Goal: Obtain resource: Download file/media

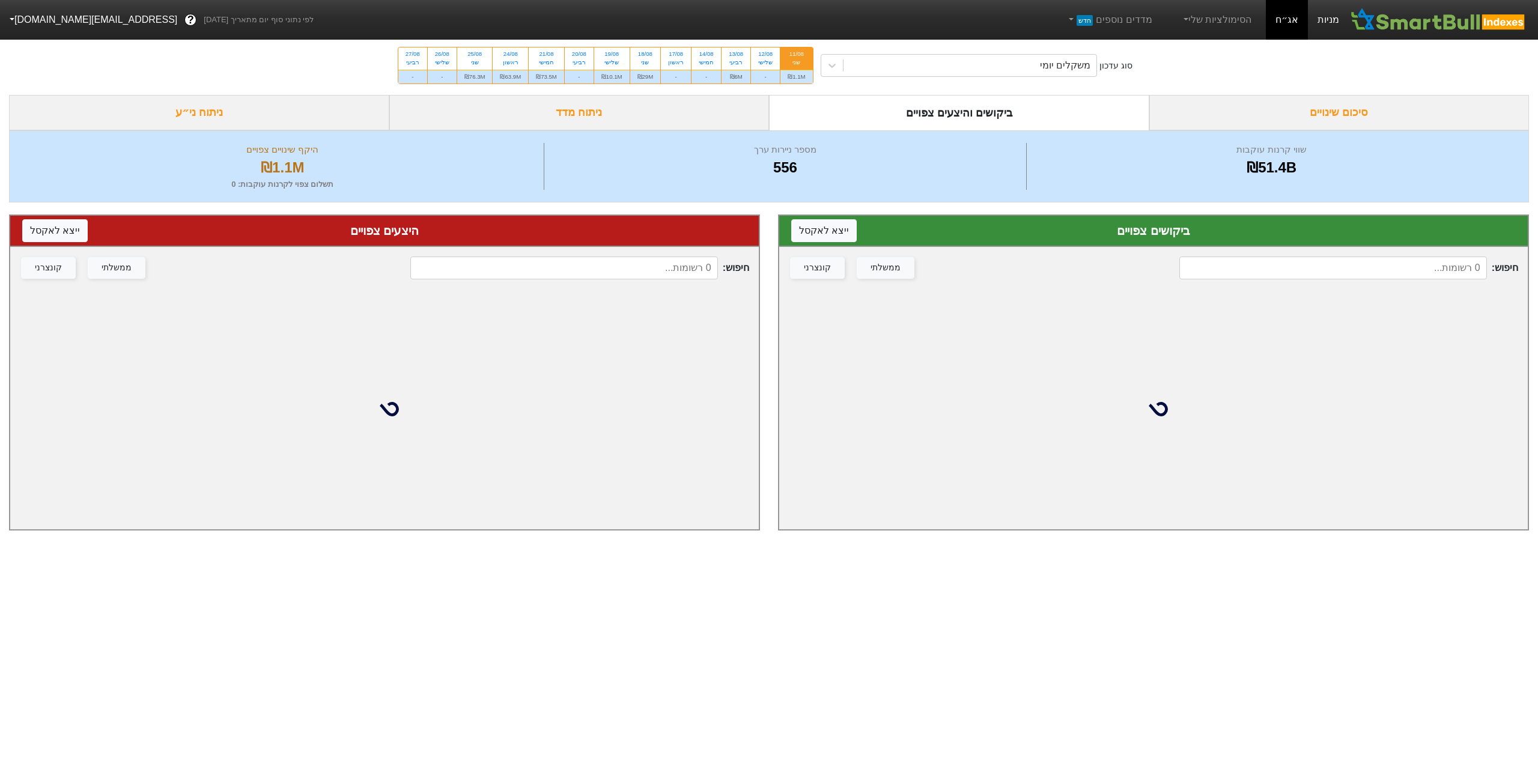
click at [1336, 16] on link "מניות" at bounding box center [1328, 20] width 41 height 40
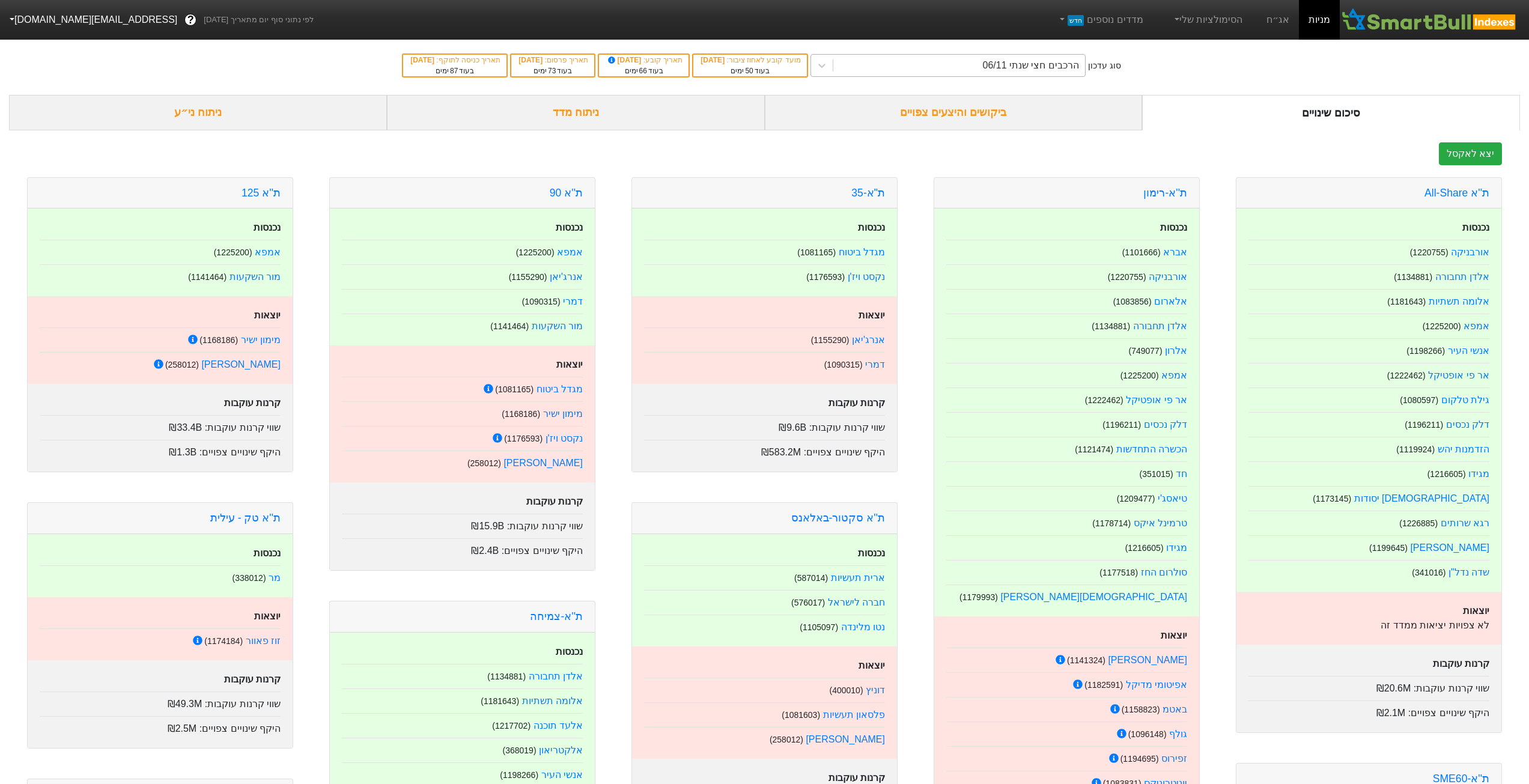
click at [937, 66] on div "הרכבים חצי שנתי 06/11" at bounding box center [959, 65] width 252 height 22
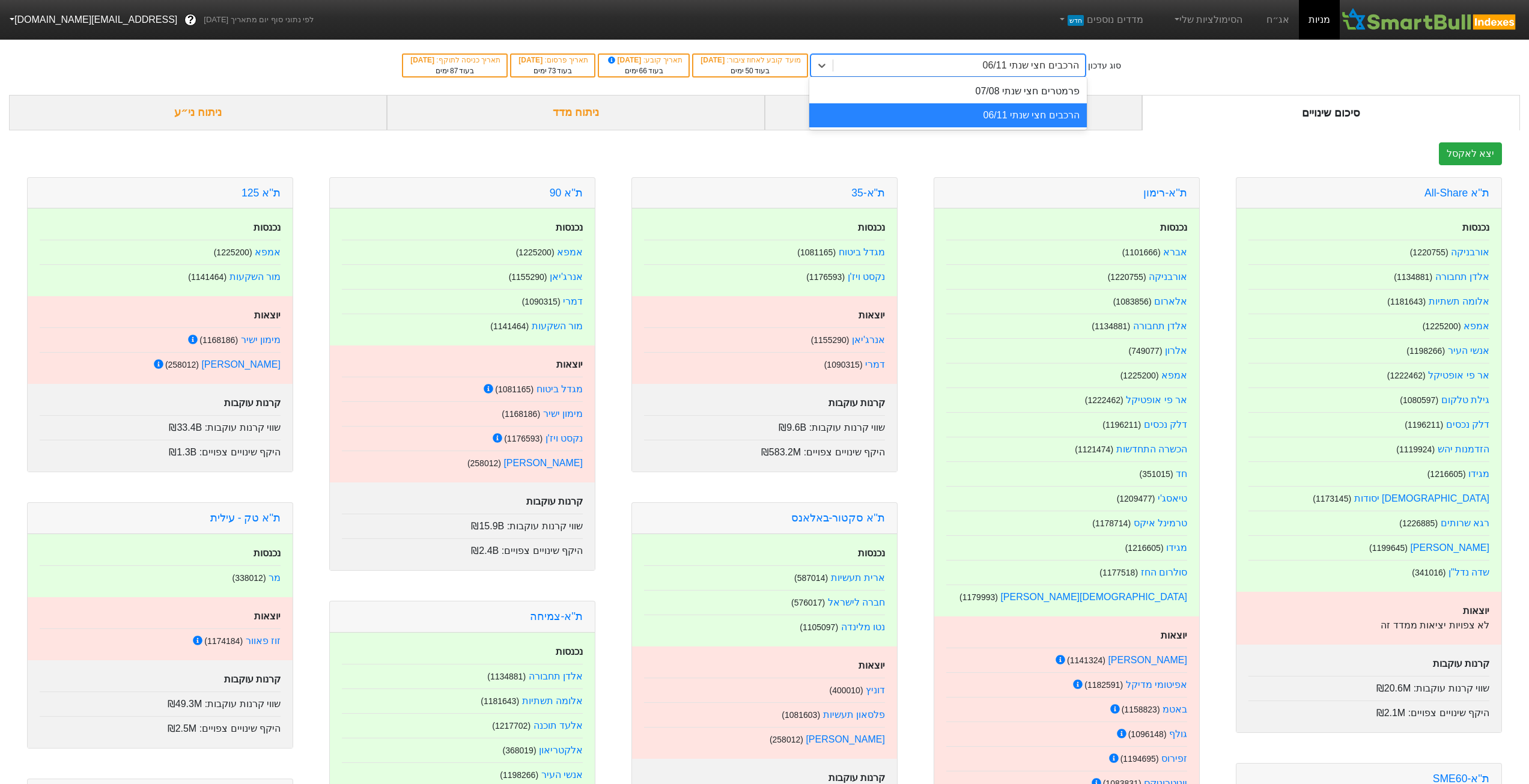
click at [971, 113] on div "הרכבים חצי שנתי 06/11" at bounding box center [948, 115] width 278 height 24
click at [1005, 67] on div "הרכבים חצי שנתי 06/11" at bounding box center [1031, 65] width 96 height 15
click at [1148, 62] on div "סוג עדכון option הרכבים חצי שנתי 06/11, selected. option פרמטרים חצי שנתי 07/08…" at bounding box center [764, 66] width 1529 height 59
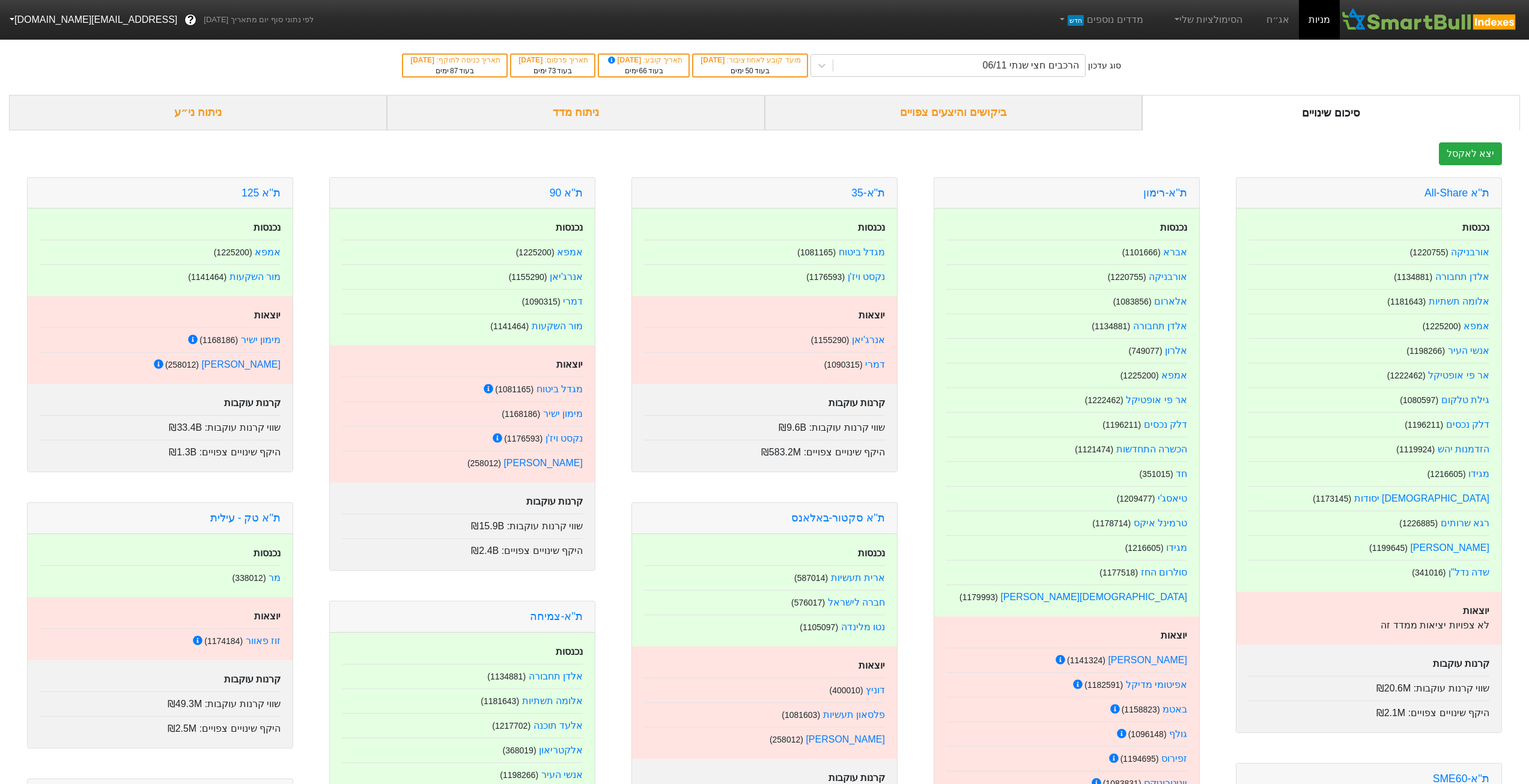
click at [998, 110] on div "ביקושים והיצעים צפויים" at bounding box center [954, 113] width 378 height 36
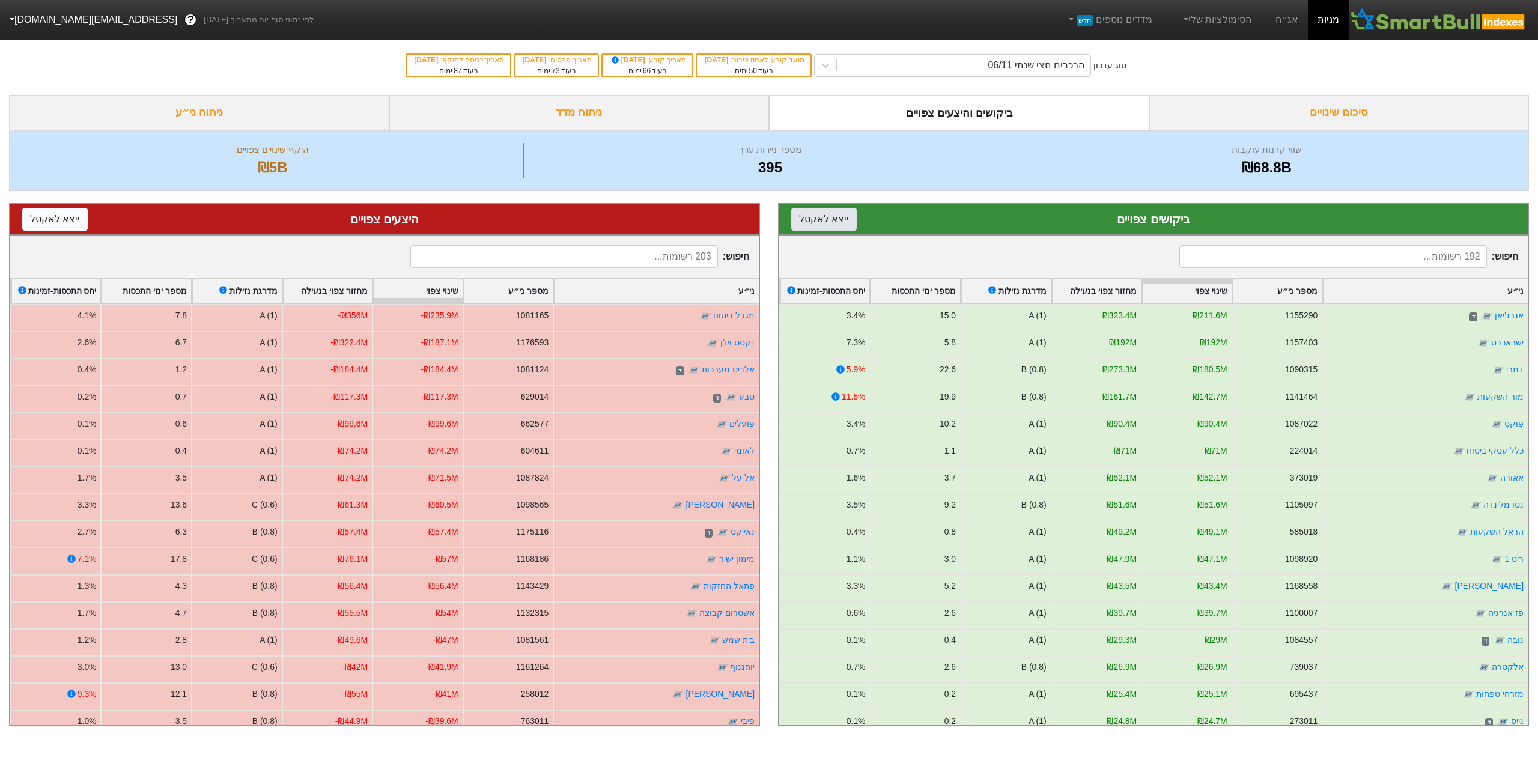
click at [828, 220] on button "ייצא ל אקסל" at bounding box center [824, 219] width 66 height 23
click at [66, 219] on button "ייצא ל אקסל" at bounding box center [55, 219] width 66 height 23
click at [1294, 20] on link "אג״ח" at bounding box center [1287, 20] width 42 height 40
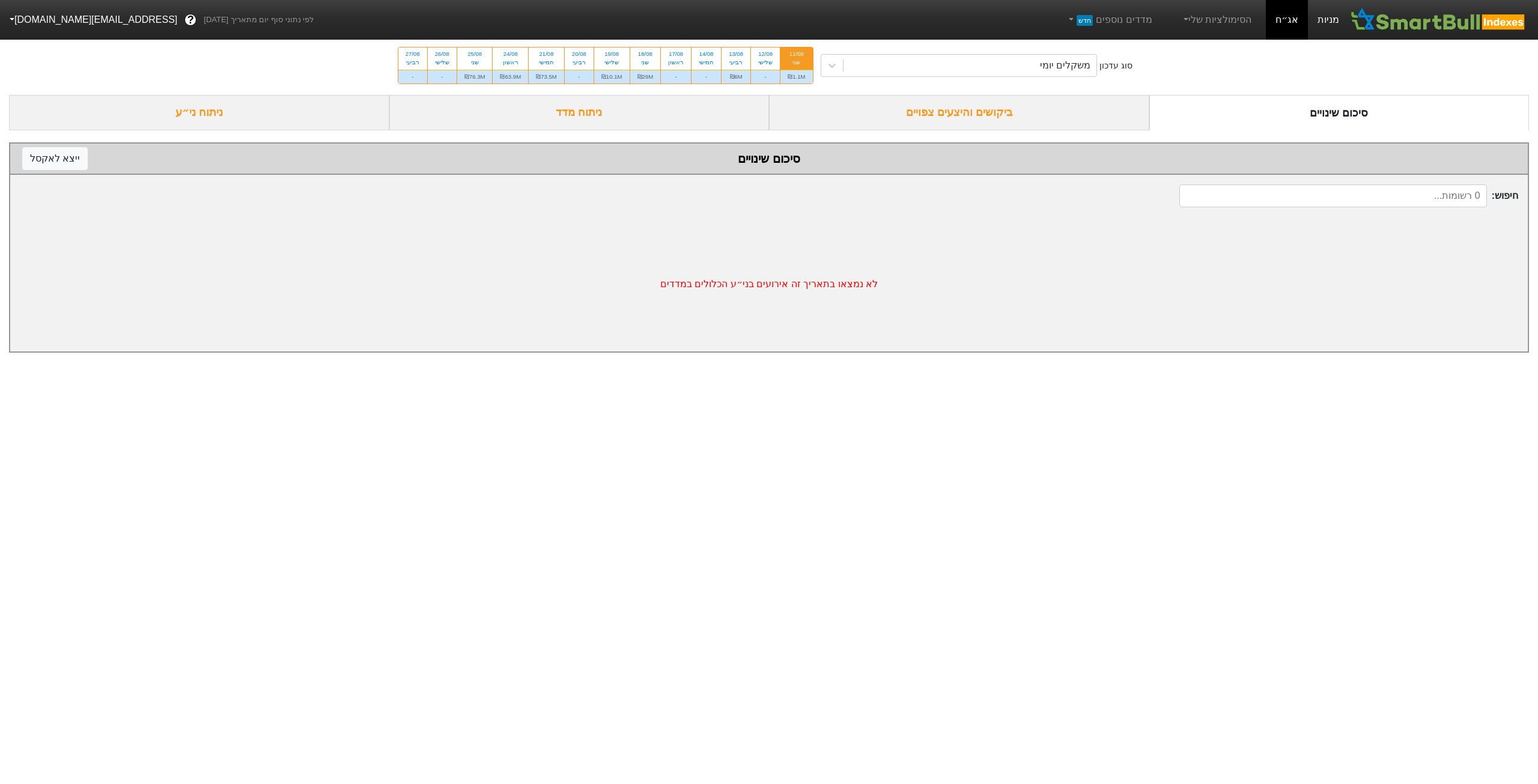
click at [1322, 19] on link "מניות" at bounding box center [1328, 20] width 41 height 40
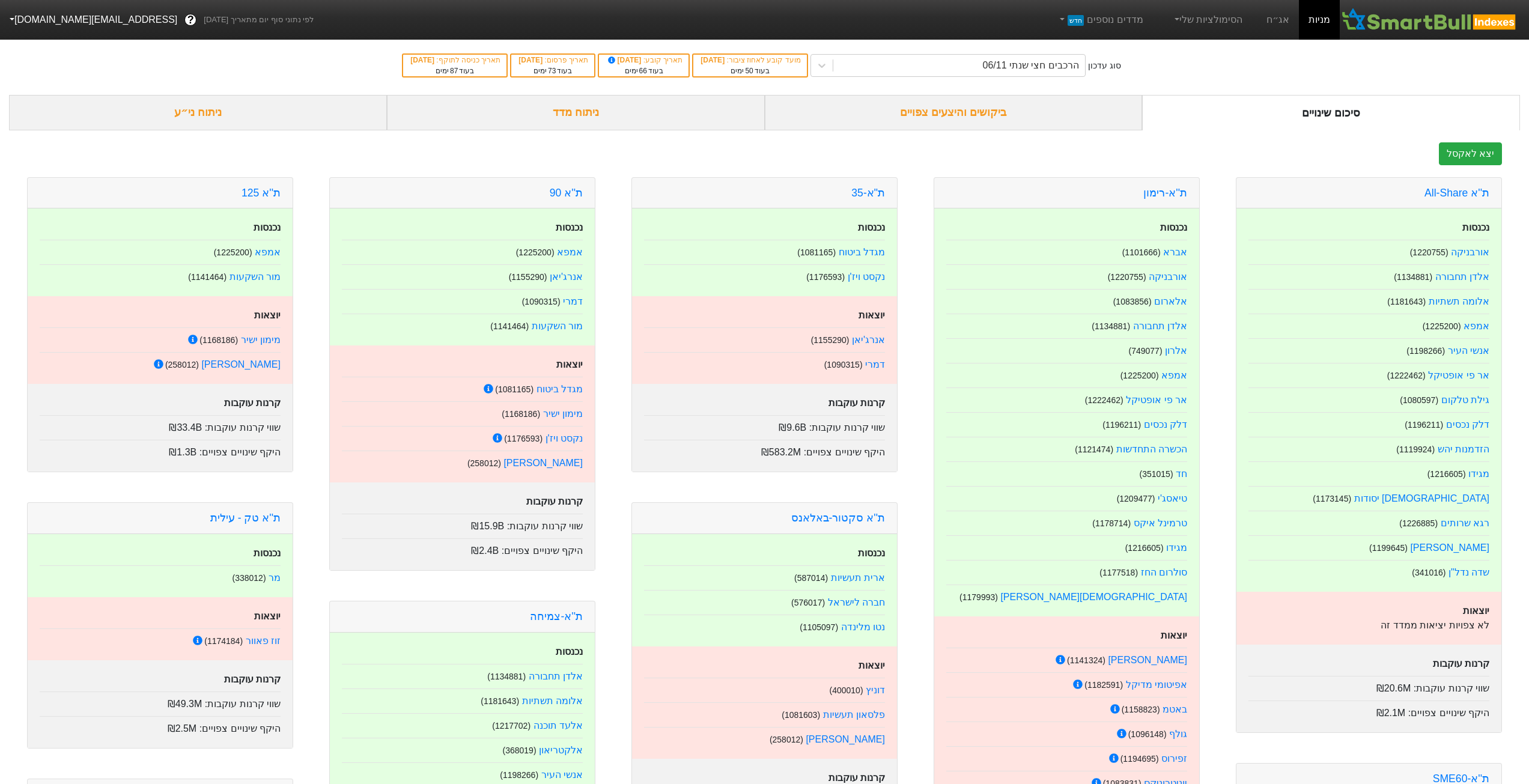
click at [950, 104] on div "ביקושים והיצעים צפויים" at bounding box center [954, 113] width 378 height 36
